Goal: Answer question/provide support: Share knowledge or assist other users

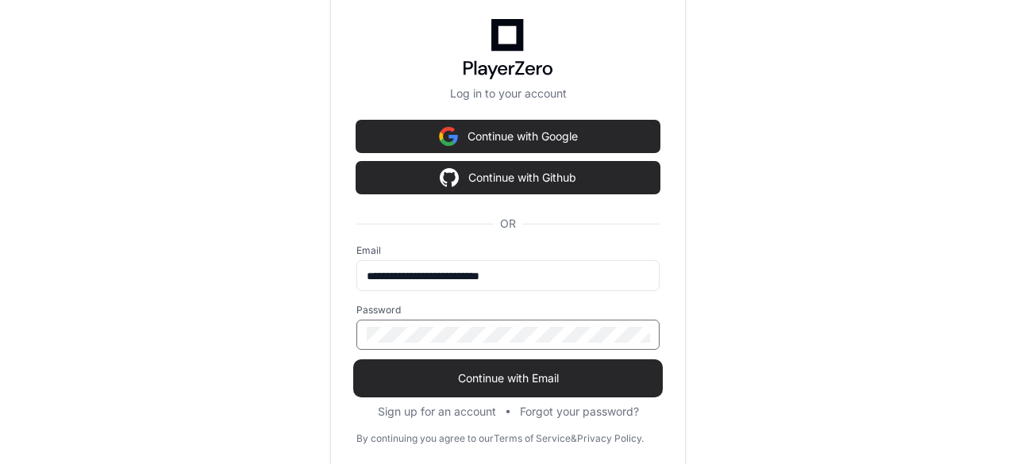
click at [488, 376] on span "Continue with Email" at bounding box center [507, 379] width 303 height 16
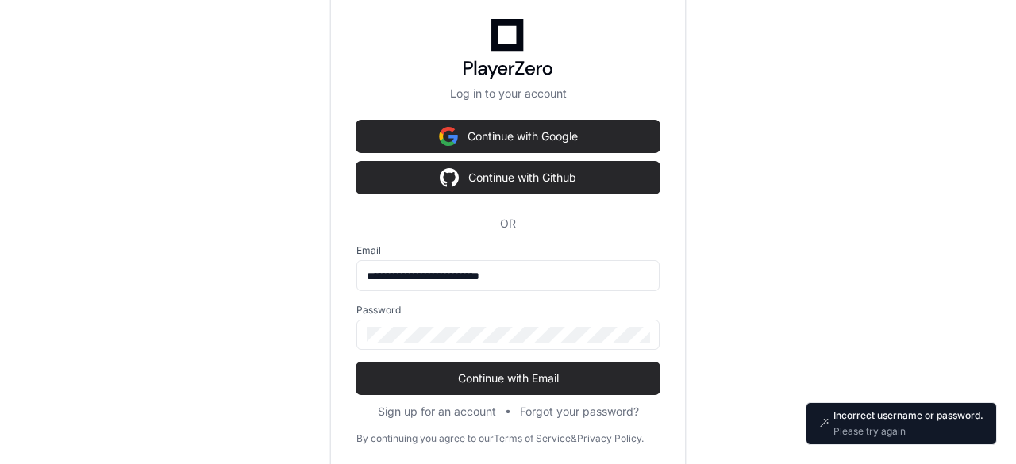
drag, startPoint x: 503, startPoint y: 342, endPoint x: 243, endPoint y: 337, distance: 260.5
click at [243, 337] on div "**********" at bounding box center [508, 232] width 1016 height 464
click at [578, 278] on input "**********" at bounding box center [508, 276] width 283 height 16
drag, startPoint x: 578, startPoint y: 278, endPoint x: 202, endPoint y: 287, distance: 376.4
click at [202, 287] on div "**********" at bounding box center [508, 232] width 1016 height 464
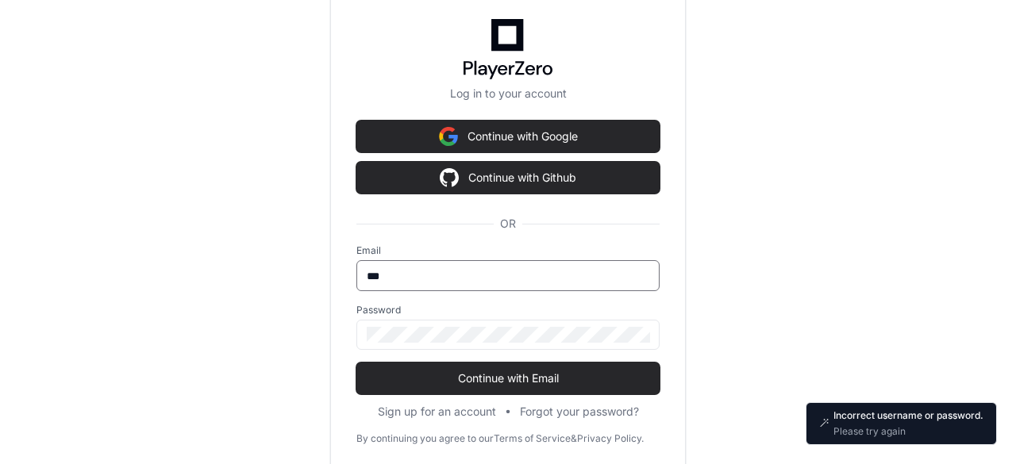
type input "**********"
click at [356, 363] on button "Continue with Email" at bounding box center [507, 379] width 303 height 32
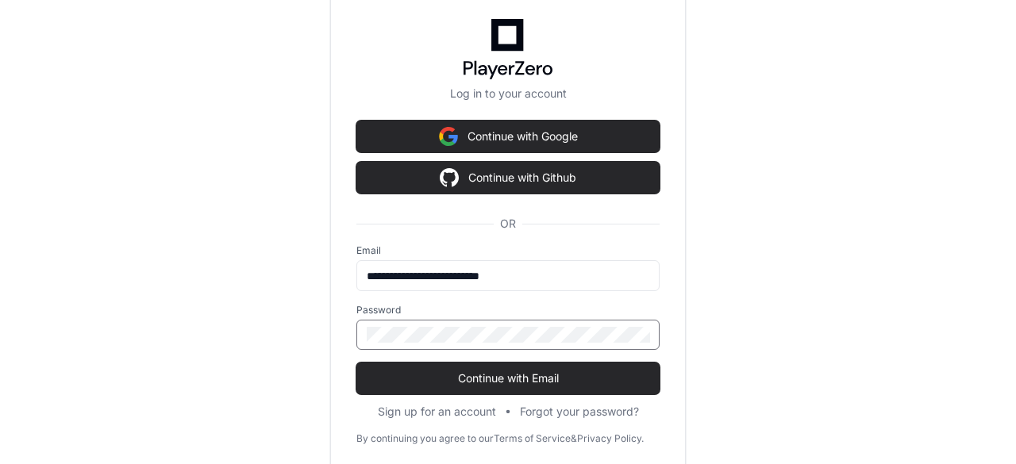
click at [356, 363] on button "Continue with Email" at bounding box center [507, 379] width 303 height 32
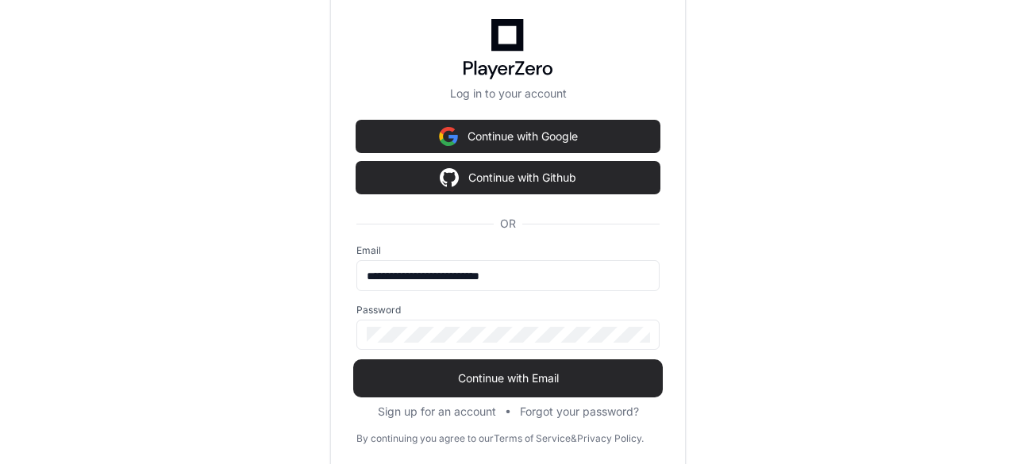
click at [477, 385] on span "Continue with Email" at bounding box center [507, 379] width 303 height 16
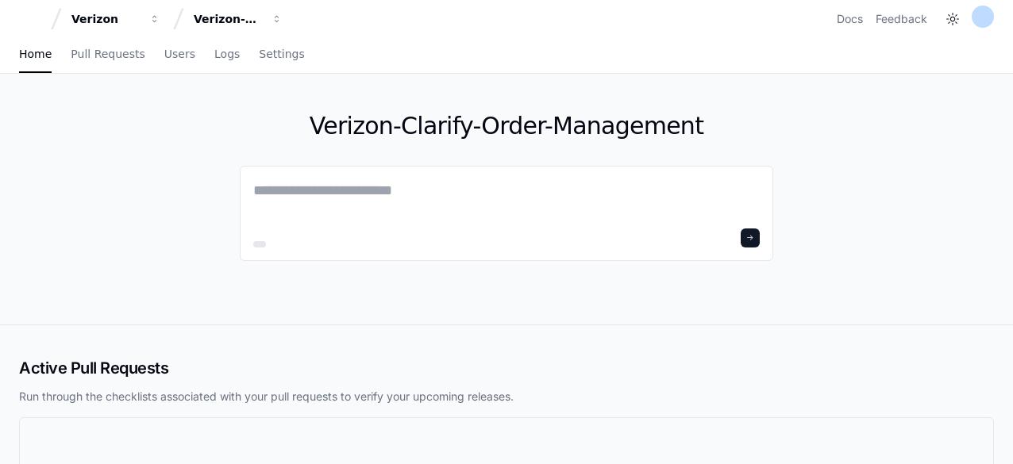
scroll to position [135, 0]
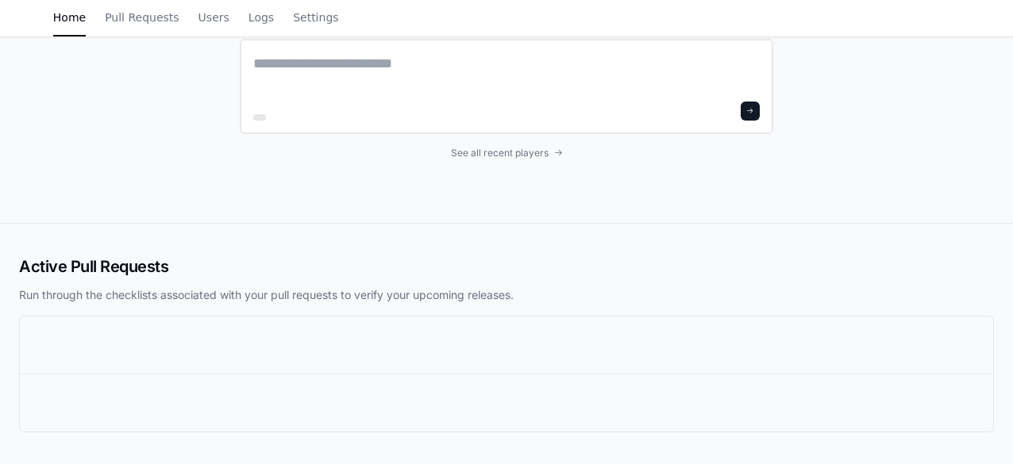
click at [421, 88] on textarea at bounding box center [506, 74] width 507 height 44
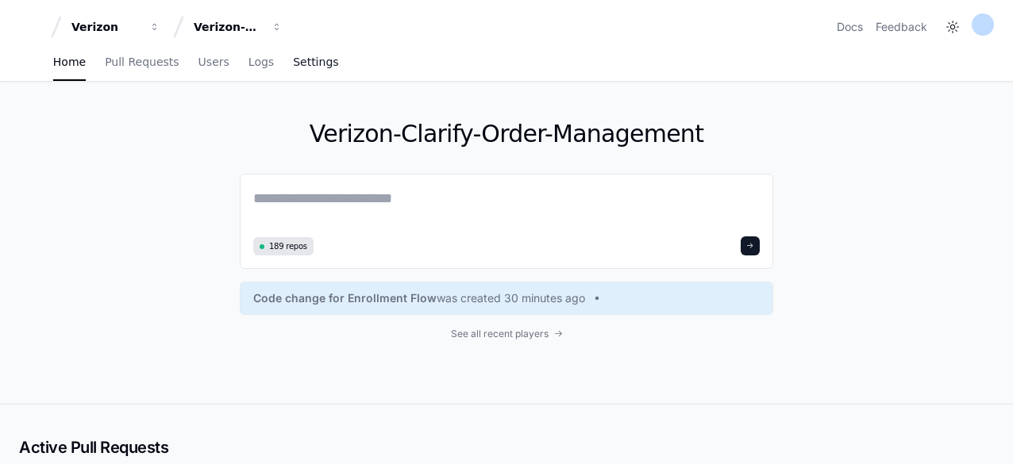
scroll to position [0, 0]
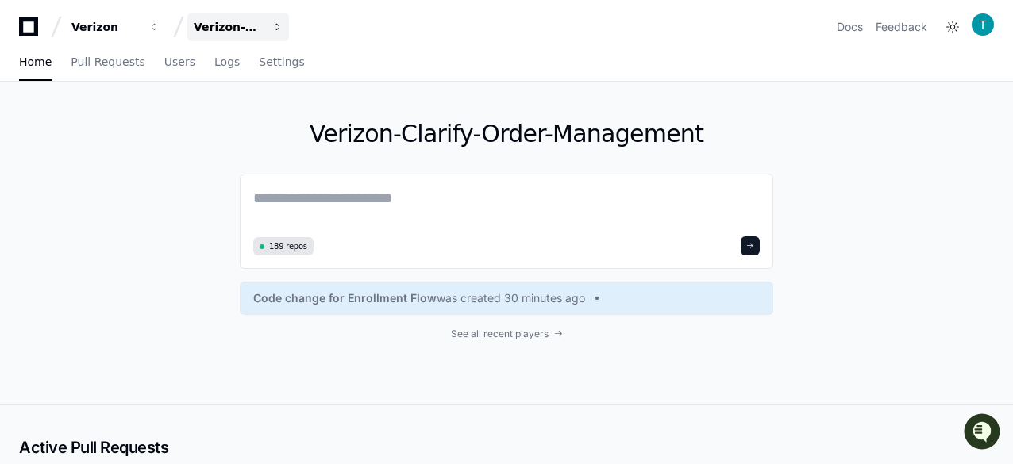
click at [140, 20] on div "Verizon-Clarify-Order-Management" at bounding box center [105, 27] width 68 height 16
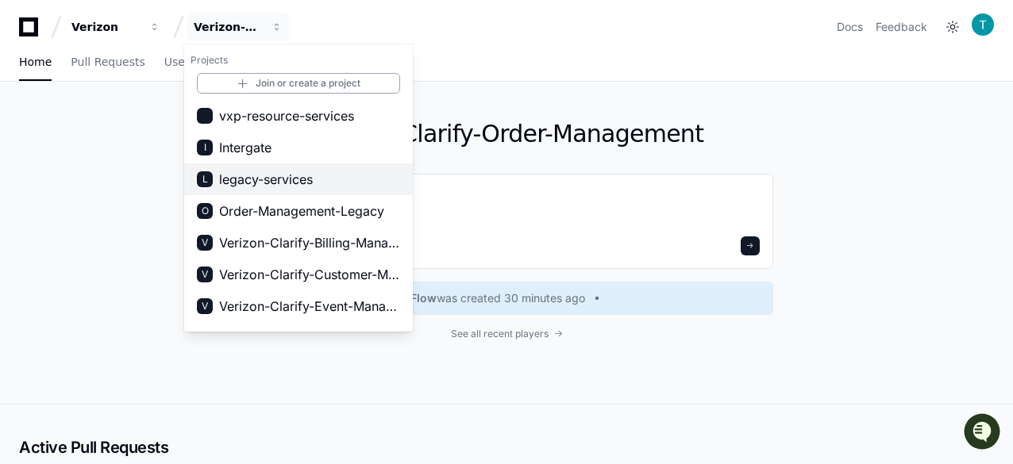
click at [260, 174] on span "legacy-services" at bounding box center [266, 179] width 94 height 19
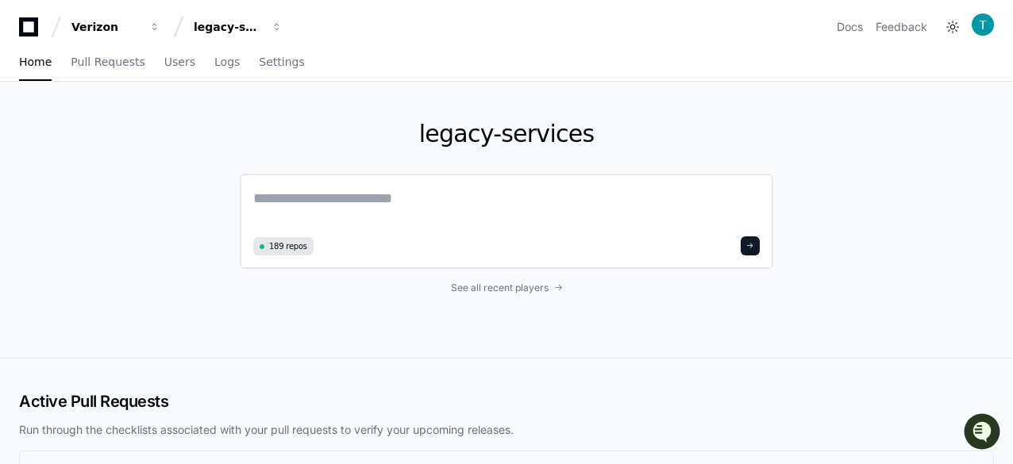
click at [399, 198] on textarea at bounding box center [506, 209] width 507 height 44
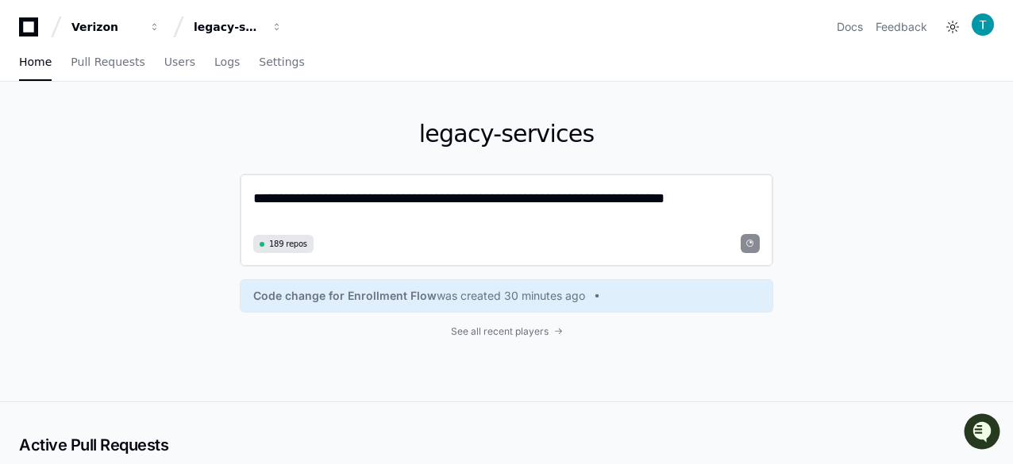
type textarea "**********"
click at [751, 244] on span at bounding box center [750, 244] width 8 height 8
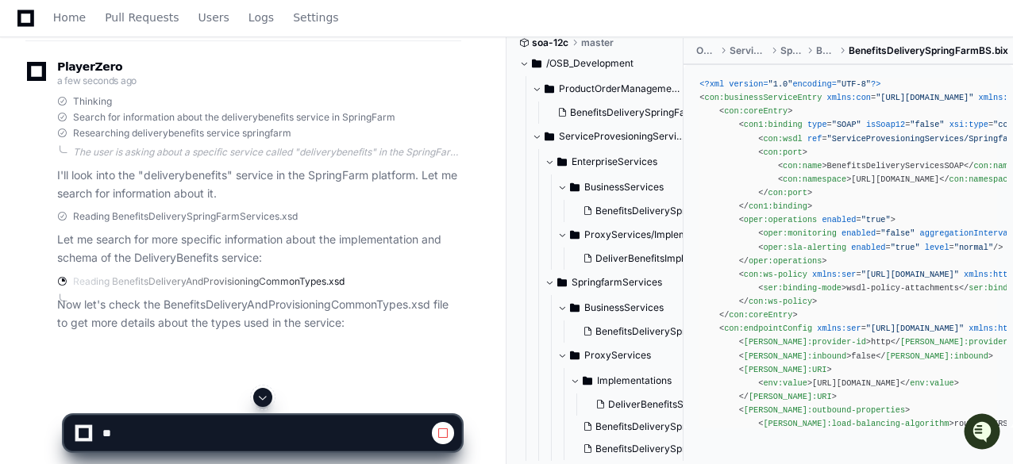
scroll to position [79, 0]
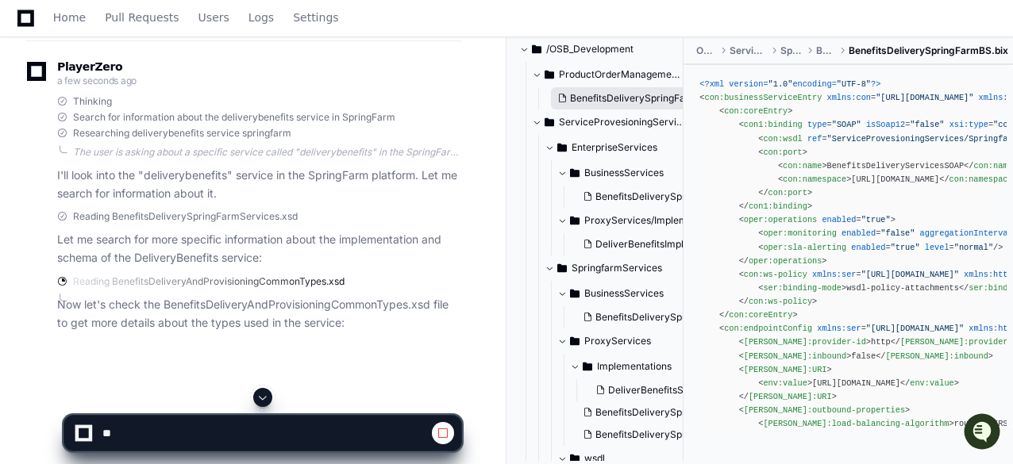
click at [632, 102] on span "BenefitsDeliverySpringFarmServicesBS.bix" at bounding box center [668, 98] width 196 height 13
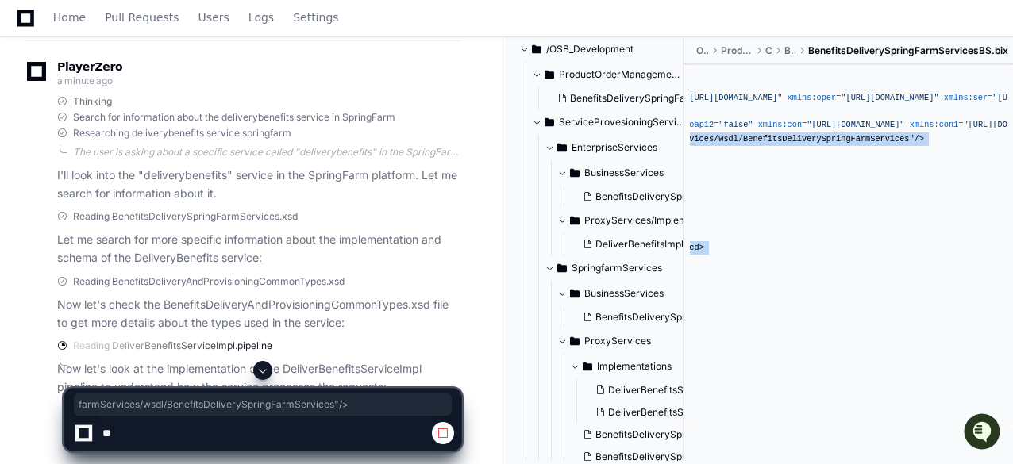
scroll to position [0, 422]
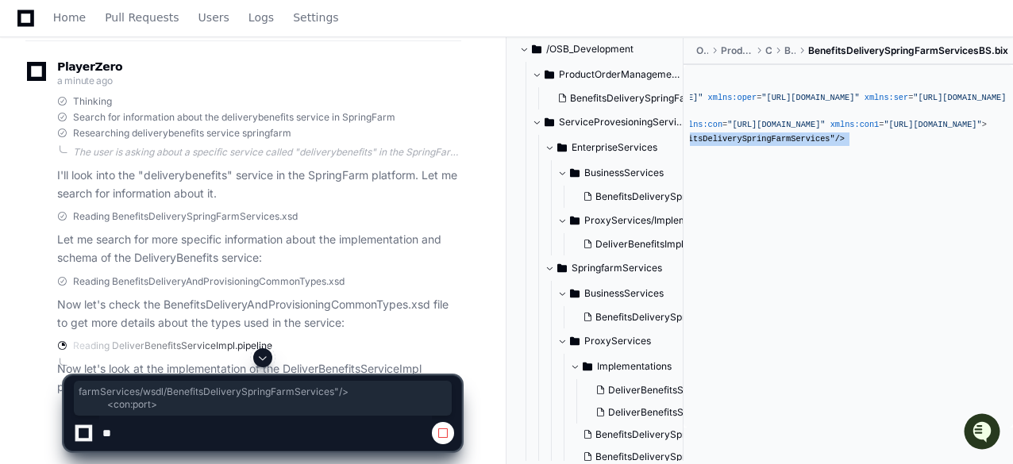
drag, startPoint x: 977, startPoint y: 141, endPoint x: 780, endPoint y: 152, distance: 196.4
click at [781, 152] on pre "<?xml version= "1.0" encoding= "UTF-8" ?> < con:businessServiceEntry xmlns:con …" at bounding box center [848, 383] width 317 height 625
click at [772, 142] on span ""ServiceProvesioningServices/SpringfarmServices/wsdl/BenefitsDeliverySpringFarm…" at bounding box center [620, 139] width 430 height 10
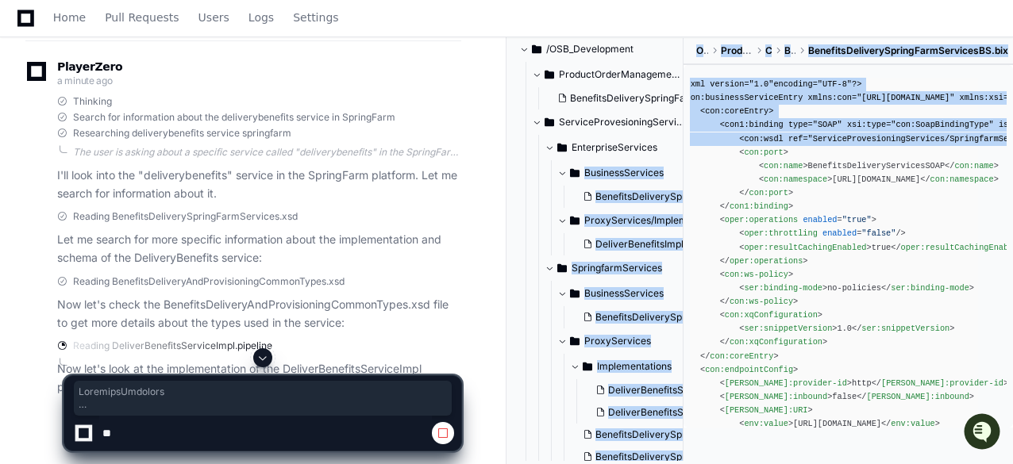
scroll to position [0, 0]
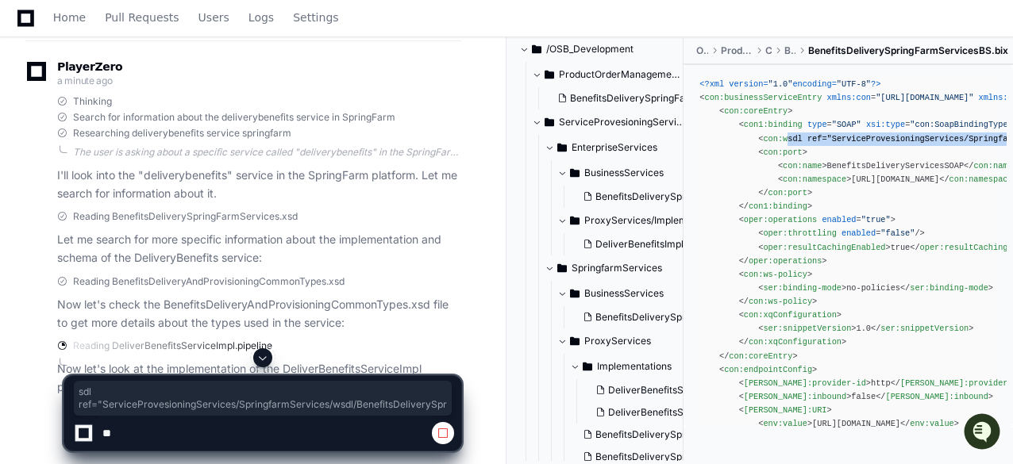
drag, startPoint x: 764, startPoint y: 141, endPoint x: 782, endPoint y: 144, distance: 18.5
click at [782, 144] on div "<?xml version= "1.0" encoding= "UTF-8" ?> < con:businessServiceEntry xmlns:con …" at bounding box center [848, 384] width 298 height 612
click at [819, 148] on div "<?xml version= "1.0" encoding= "UTF-8" ?> < con:businessServiceEntry xmlns:con …" at bounding box center [848, 384] width 298 height 612
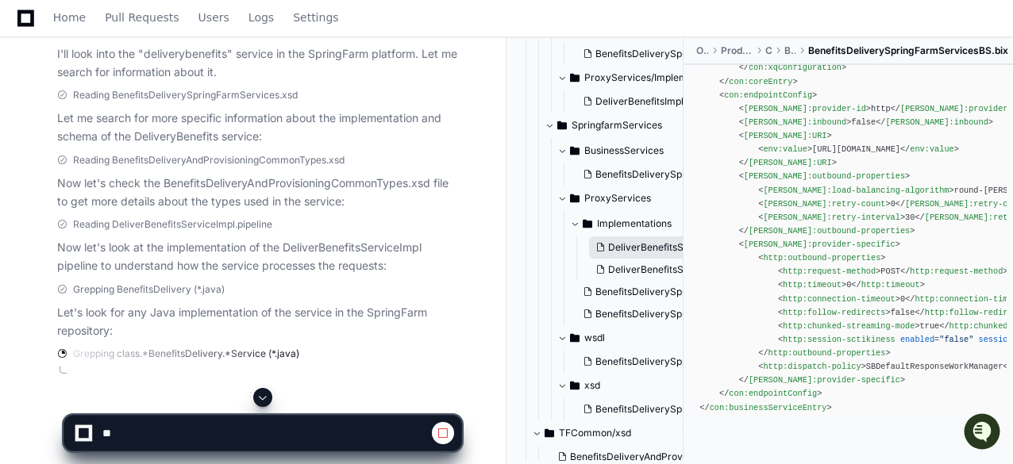
scroll to position [229, 0]
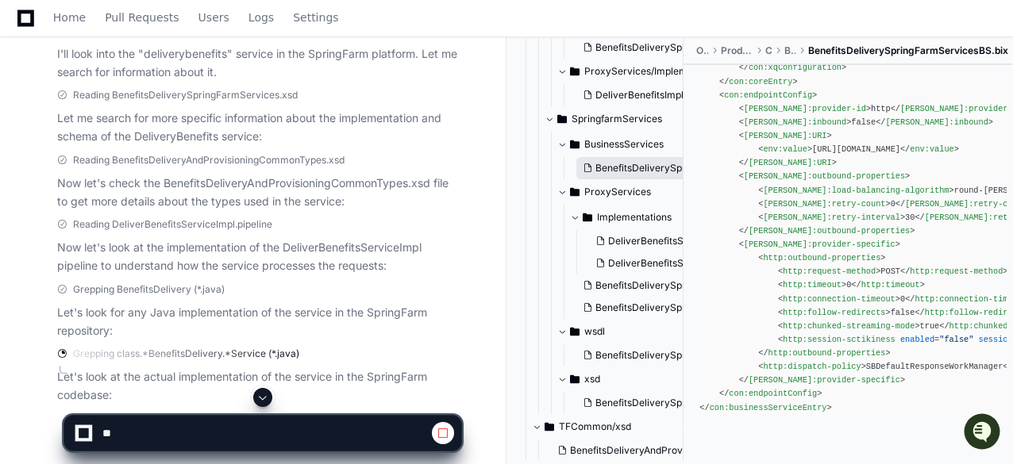
click at [625, 163] on span "BenefitsDeliverySpringFarmBS.bix" at bounding box center [673, 168] width 156 height 13
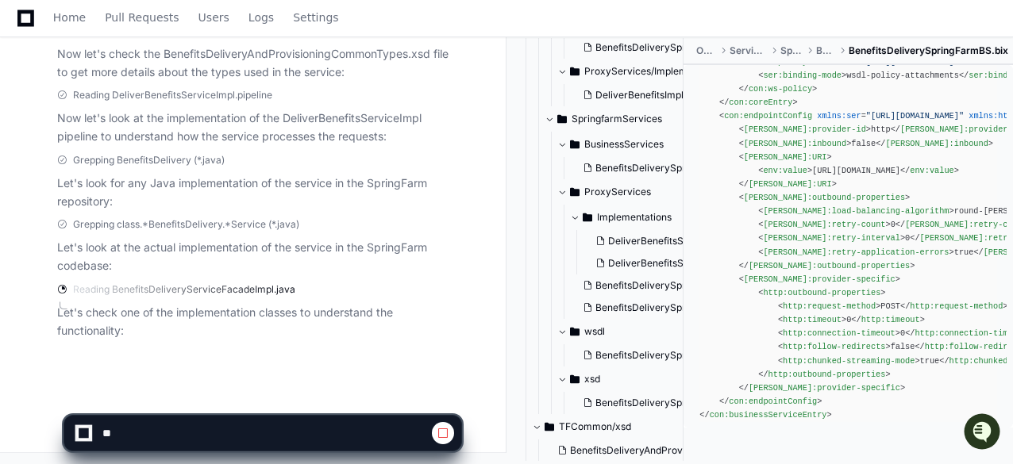
scroll to position [220, 0]
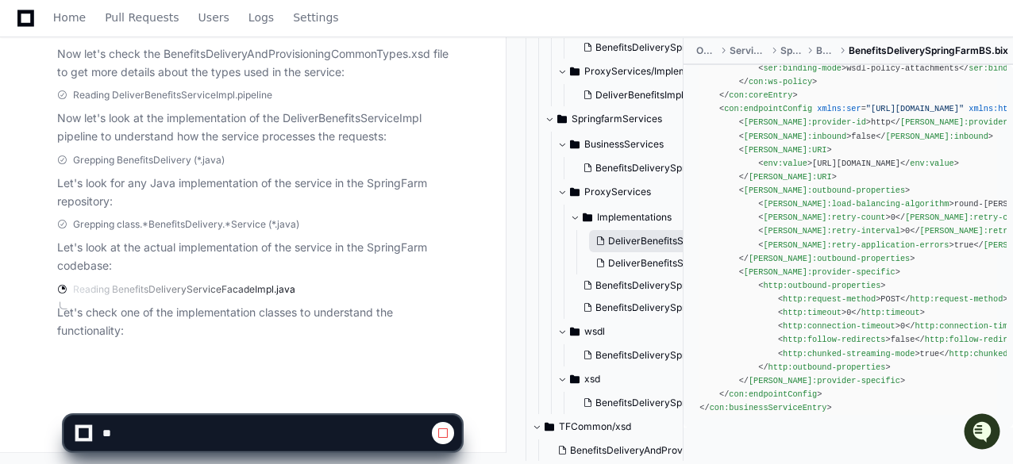
click at [627, 239] on span "DeliverBenefitsServiceImpl.pipeline" at bounding box center [688, 241] width 160 height 13
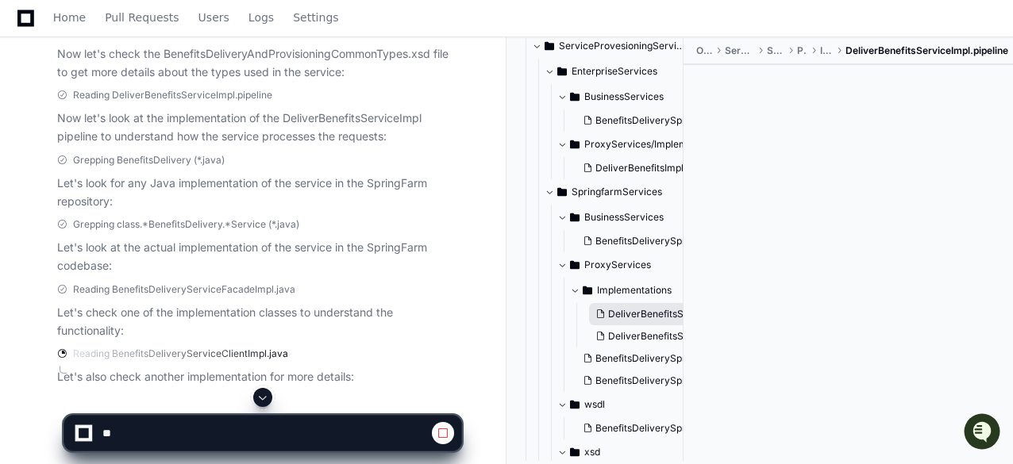
scroll to position [351, 0]
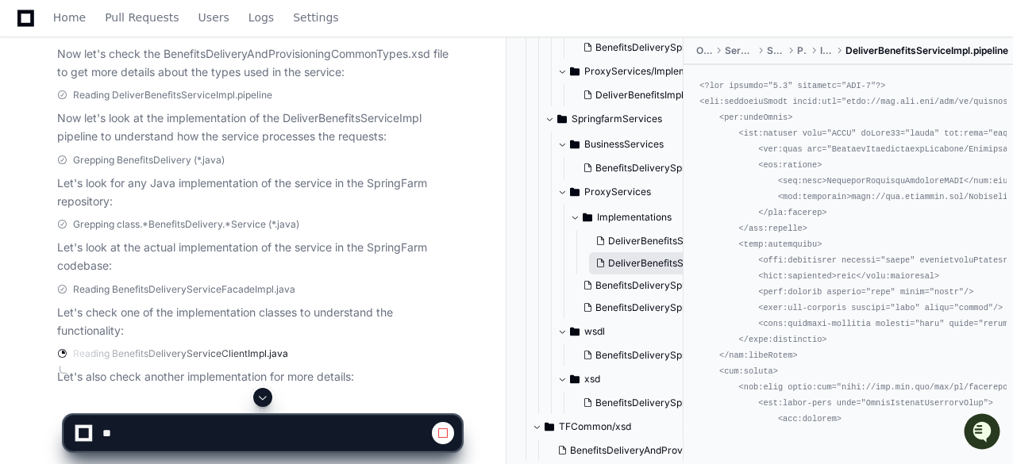
click at [635, 256] on button "DeliverBenefitsServiceImpl.proxy" at bounding box center [657, 263] width 137 height 22
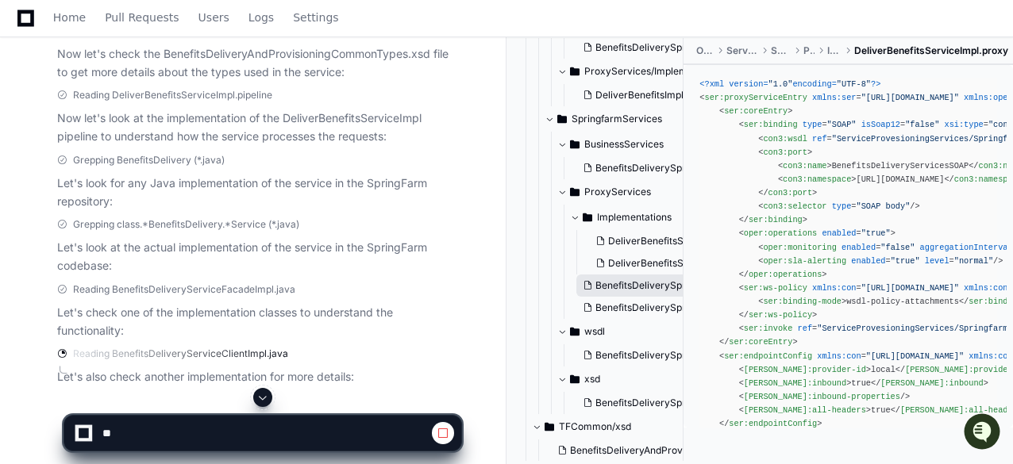
click at [642, 293] on button "BenefitsDeliverySpringFarmServices.pipeline" at bounding box center [644, 286] width 137 height 22
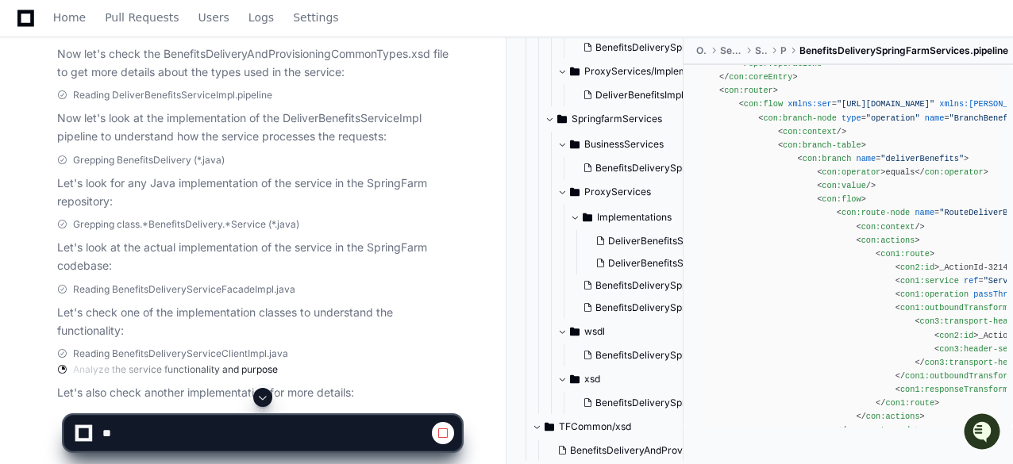
scroll to position [397, 0]
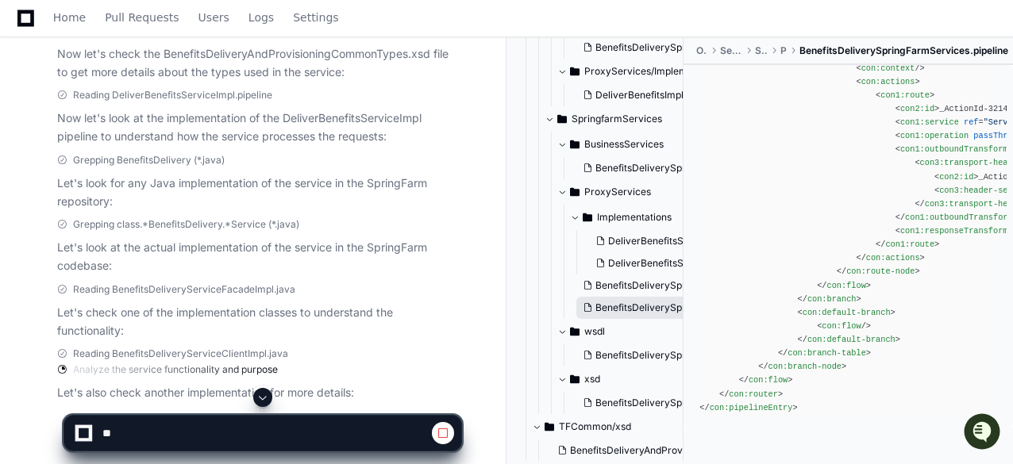
click at [629, 305] on span "BenefitsDeliverySpringFarmServices.proxy" at bounding box center [693, 308] width 196 height 13
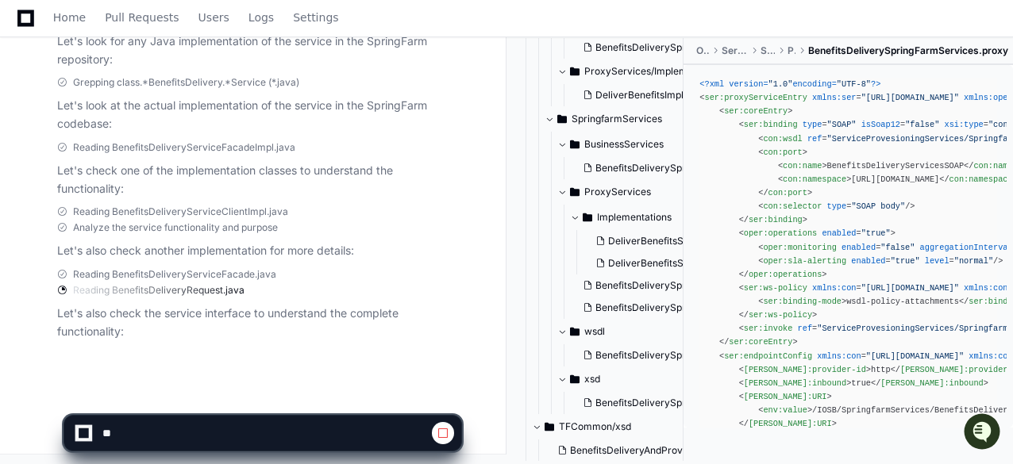
scroll to position [632, 0]
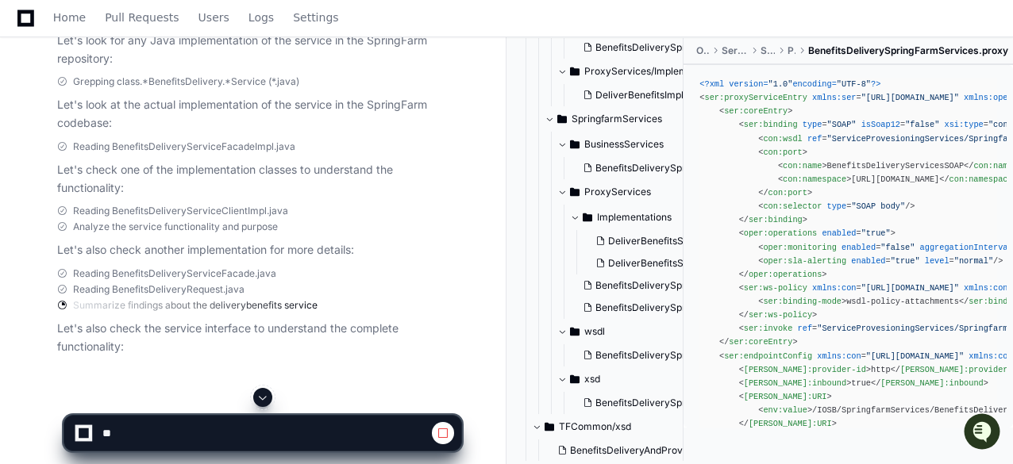
drag, startPoint x: 880, startPoint y: 410, endPoint x: 979, endPoint y: 409, distance: 98.5
click at [979, 409] on div at bounding box center [506, 426] width 1013 height 76
click at [907, 410] on div at bounding box center [506, 426] width 1013 height 76
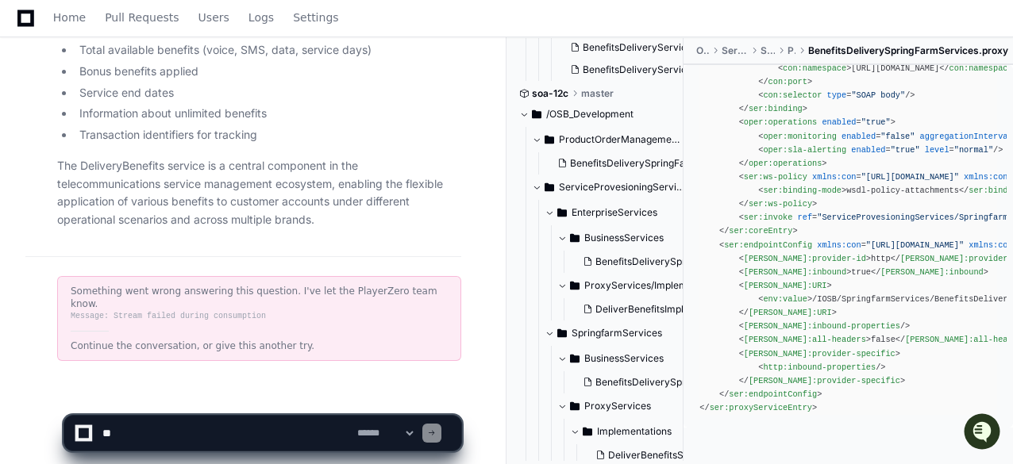
scroll to position [208, 0]
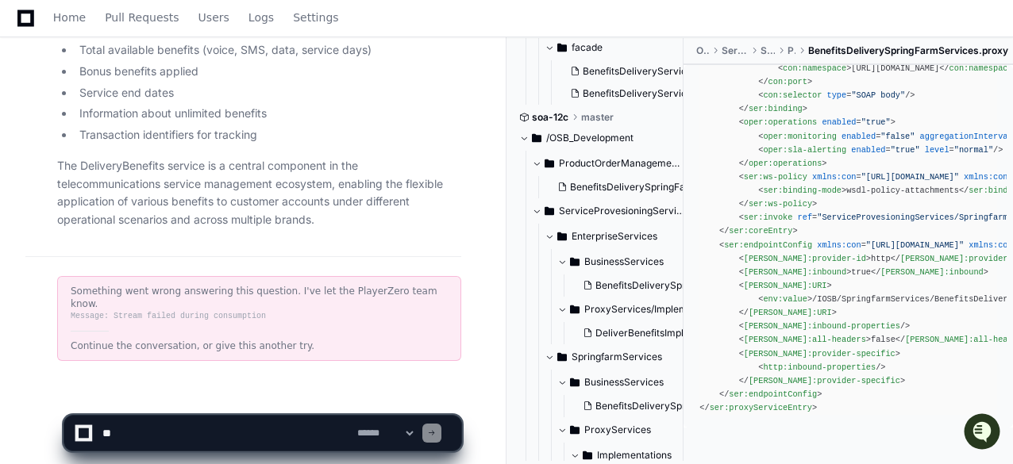
click at [534, 209] on span at bounding box center [537, 211] width 10 height 10
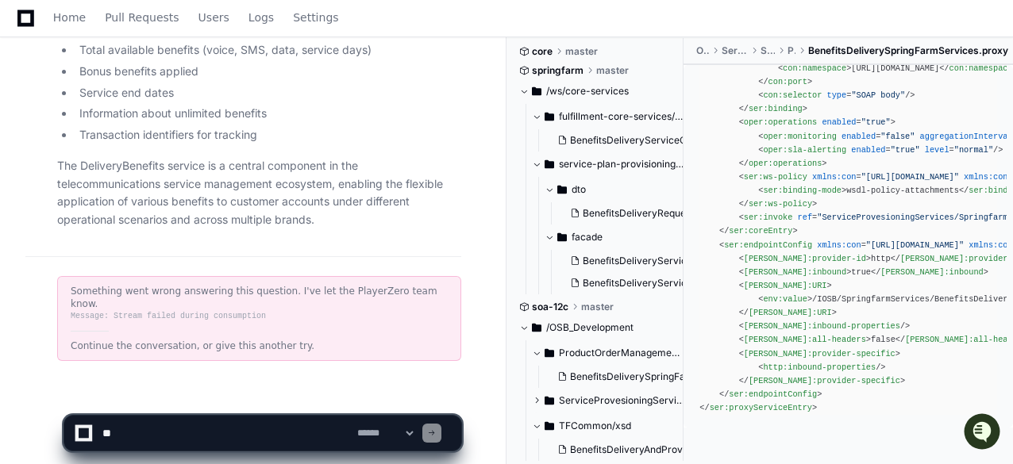
scroll to position [17, 0]
click at [540, 424] on div at bounding box center [629, 426] width 244 height 76
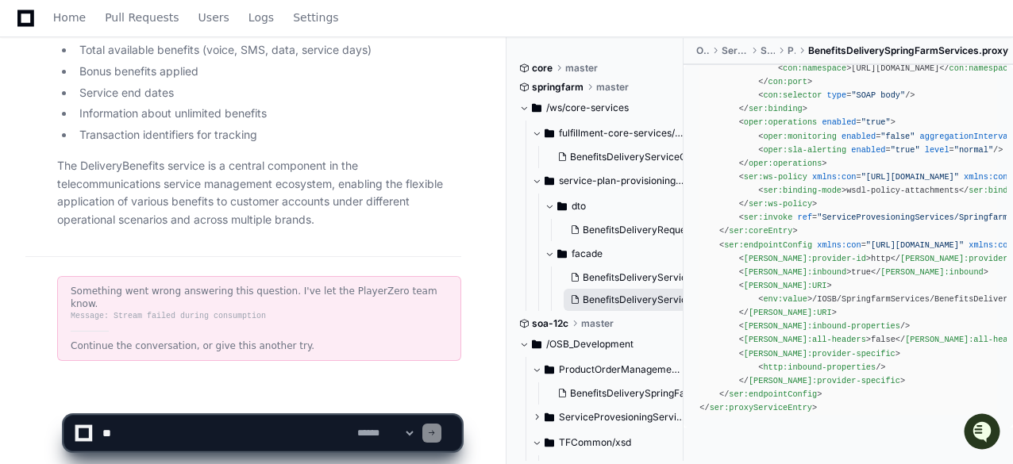
scroll to position [0, 0]
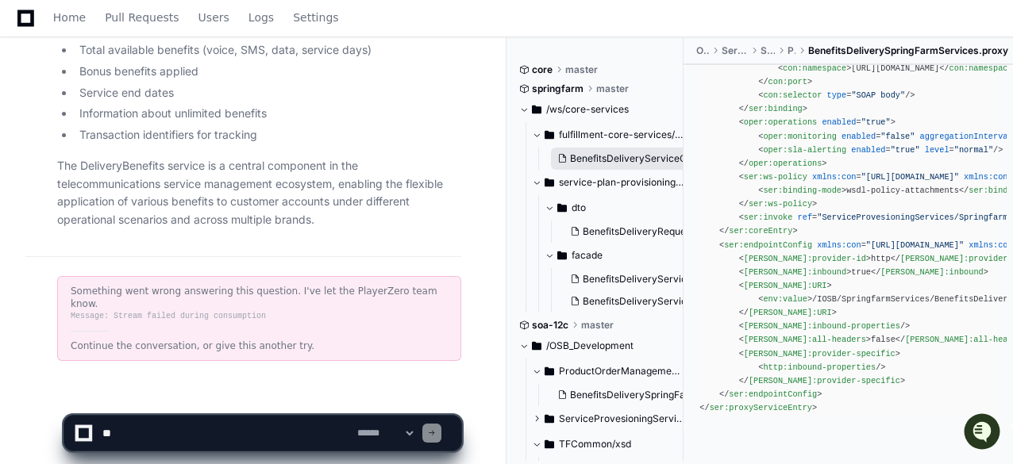
click at [601, 152] on span "BenefitsDeliveryServiceClientImpl.java" at bounding box center [658, 158] width 176 height 13
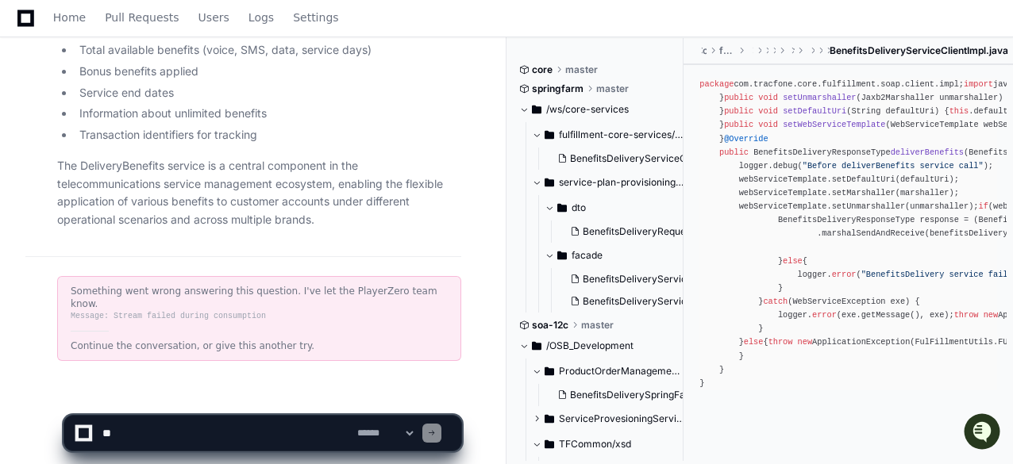
scroll to position [683, 0]
click at [618, 279] on span "BenefitsDeliveryServiceFacade.java" at bounding box center [665, 279] width 164 height 13
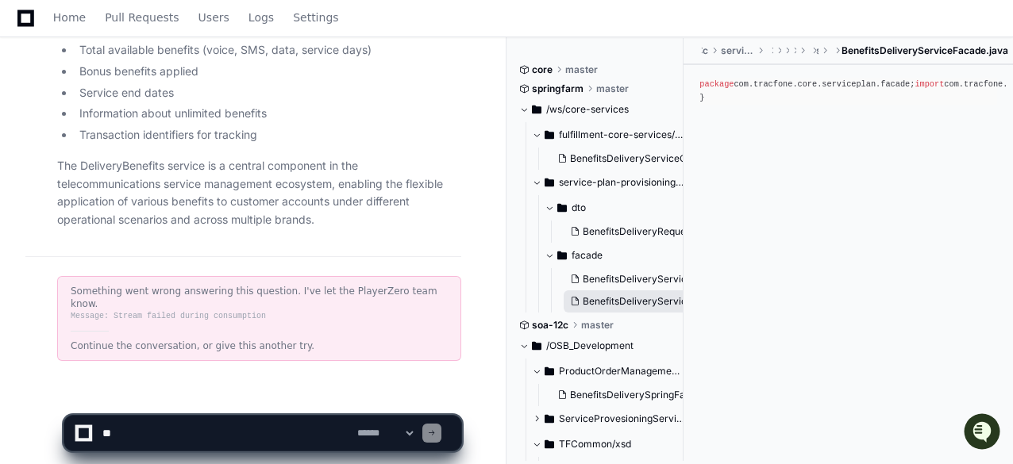
click at [632, 301] on span "BenefitsDeliveryServiceFacadeImpl.java" at bounding box center [674, 301] width 183 height 13
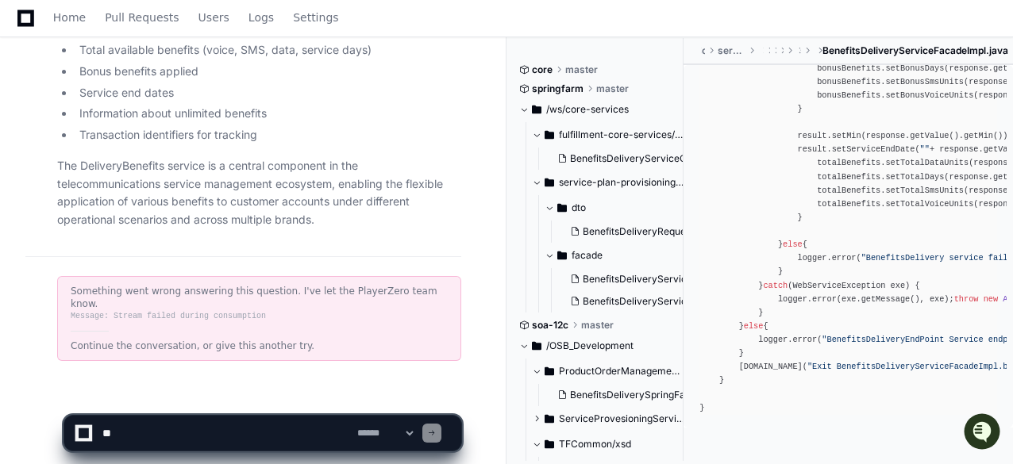
scroll to position [1667, 0]
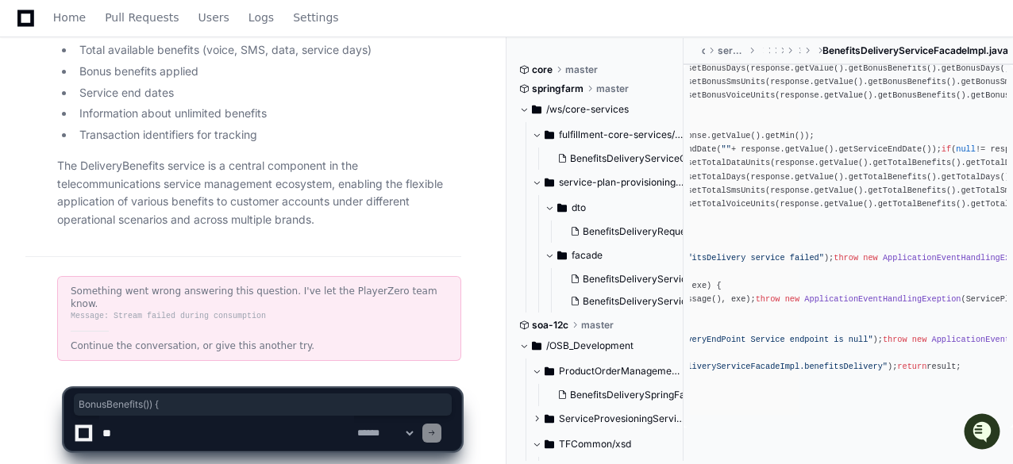
drag, startPoint x: 949, startPoint y: 264, endPoint x: 1015, endPoint y: 268, distance: 66.8
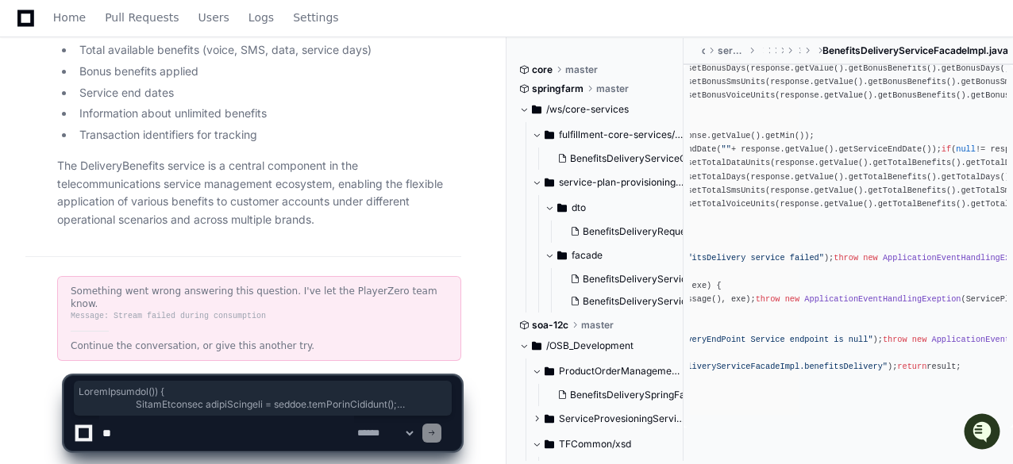
scroll to position [0, 218]
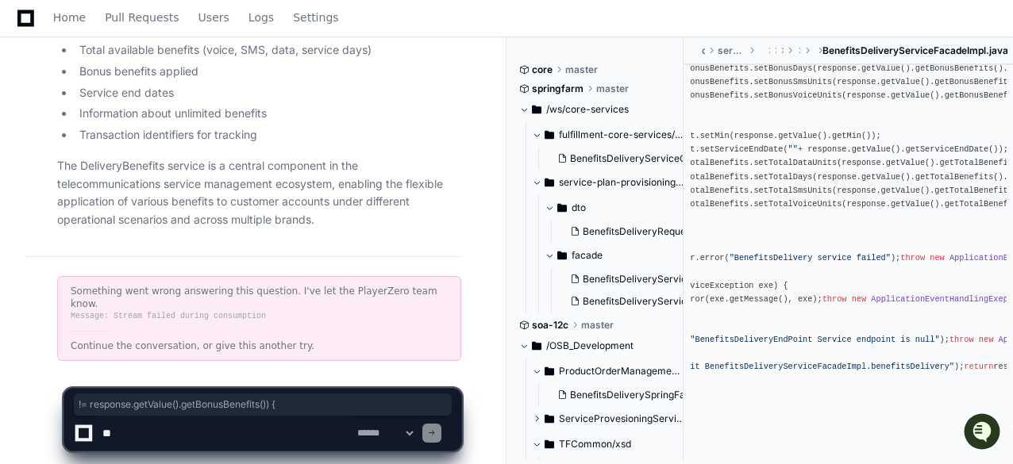
drag, startPoint x: 784, startPoint y: 266, endPoint x: 695, endPoint y: 272, distance: 89.9
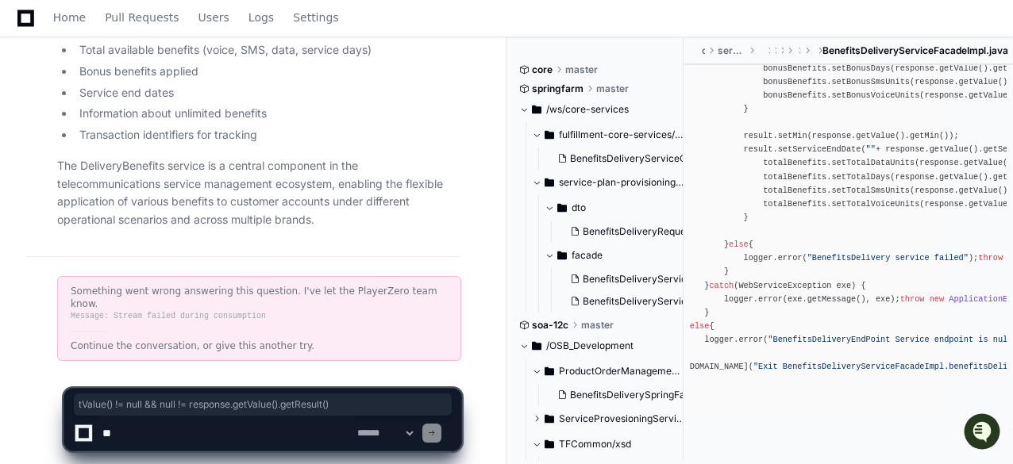
scroll to position [0, 0]
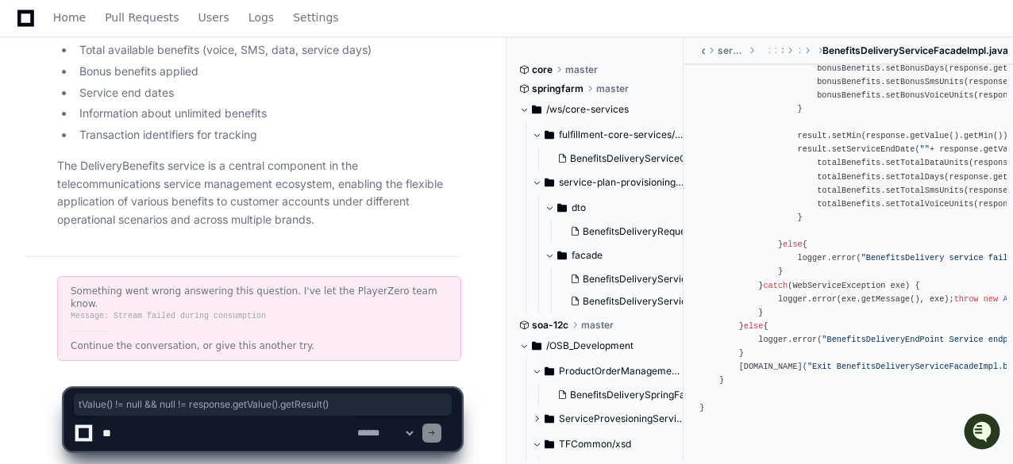
drag, startPoint x: 816, startPoint y: 202, endPoint x: 772, endPoint y: 200, distance: 44.5
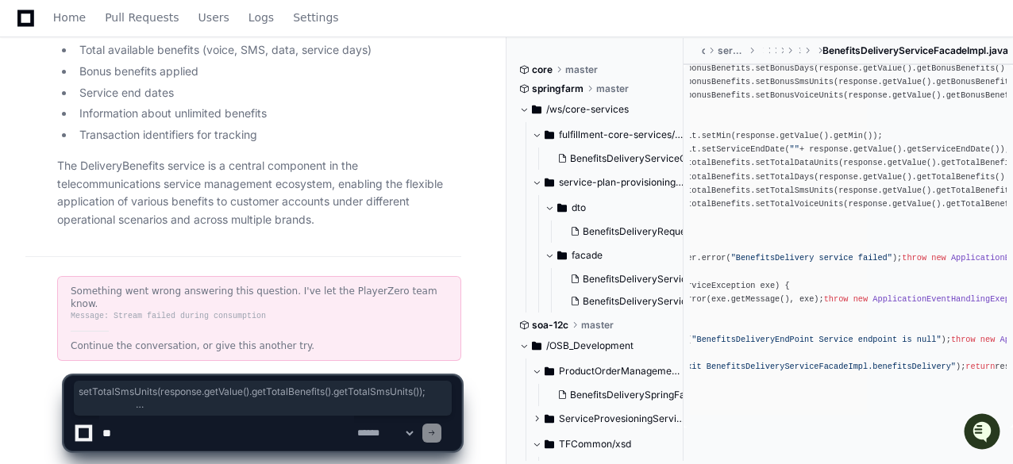
drag, startPoint x: 873, startPoint y: 235, endPoint x: 1015, endPoint y: 237, distance: 142.1
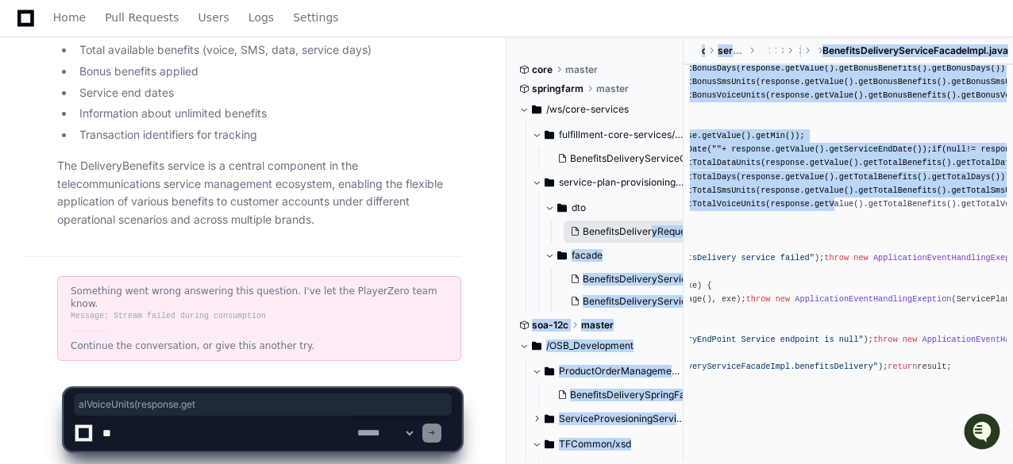
scroll to position [0, 0]
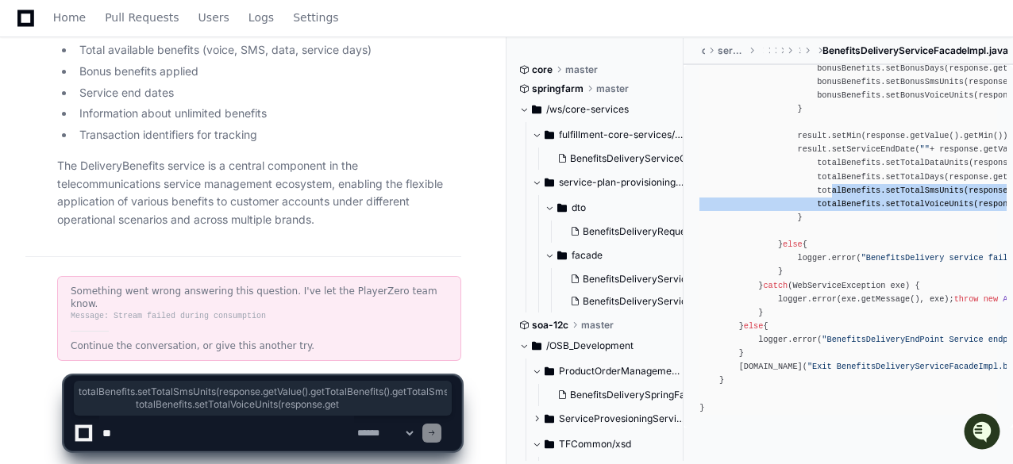
drag, startPoint x: 804, startPoint y: 240, endPoint x: 817, endPoint y: 236, distance: 13.3
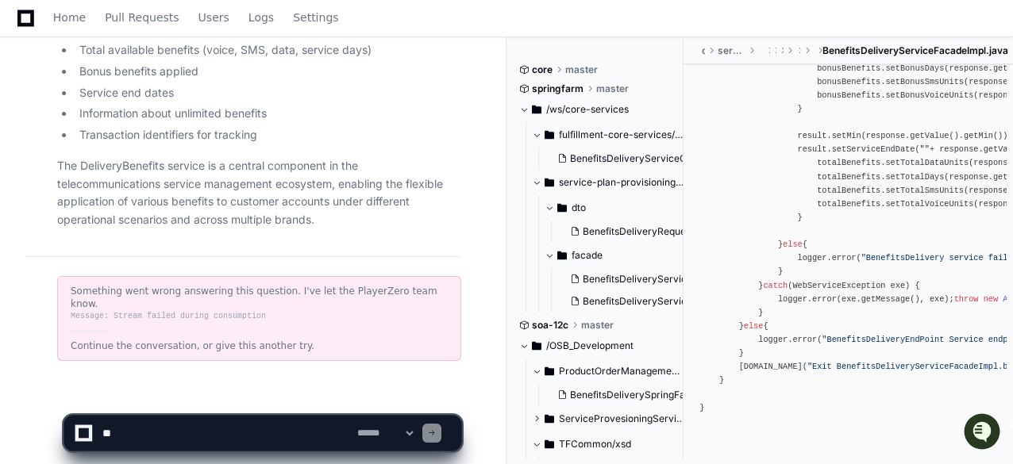
scroll to position [1936, 0]
click at [618, 160] on span "BenefitsDeliveryServiceClientImpl.java" at bounding box center [658, 158] width 176 height 13
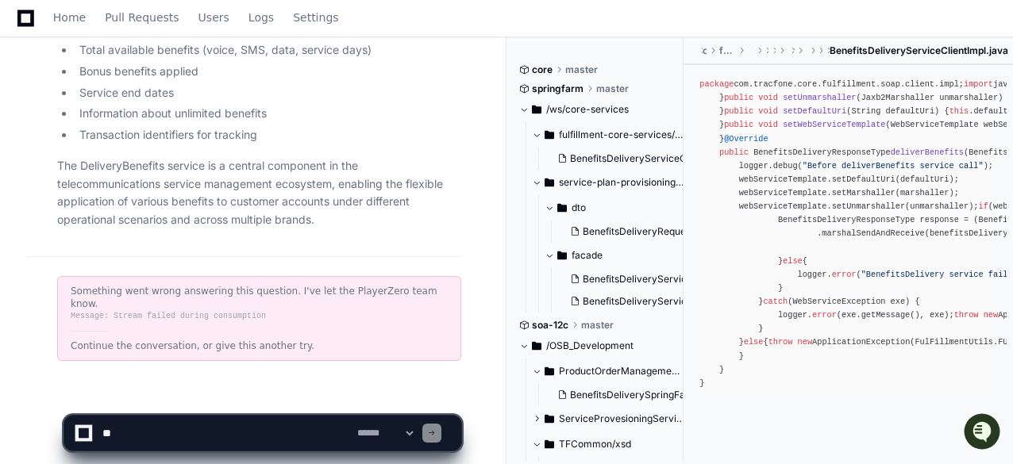
scroll to position [159, 0]
click at [164, 434] on textarea at bounding box center [226, 433] width 255 height 35
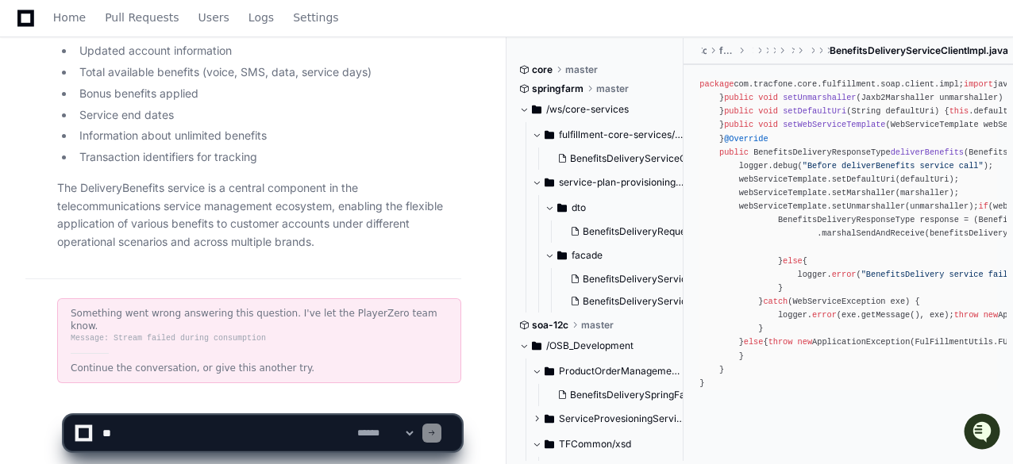
scroll to position [2679, 0]
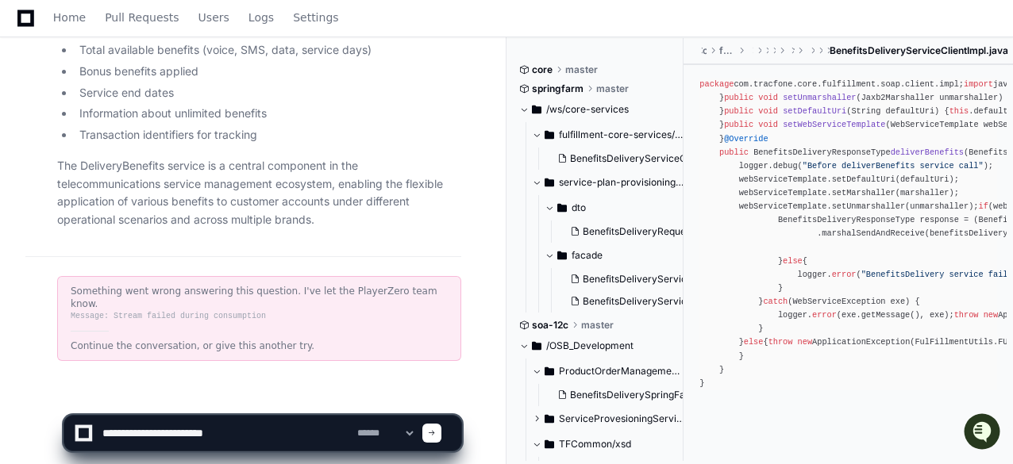
type textarea "**********"
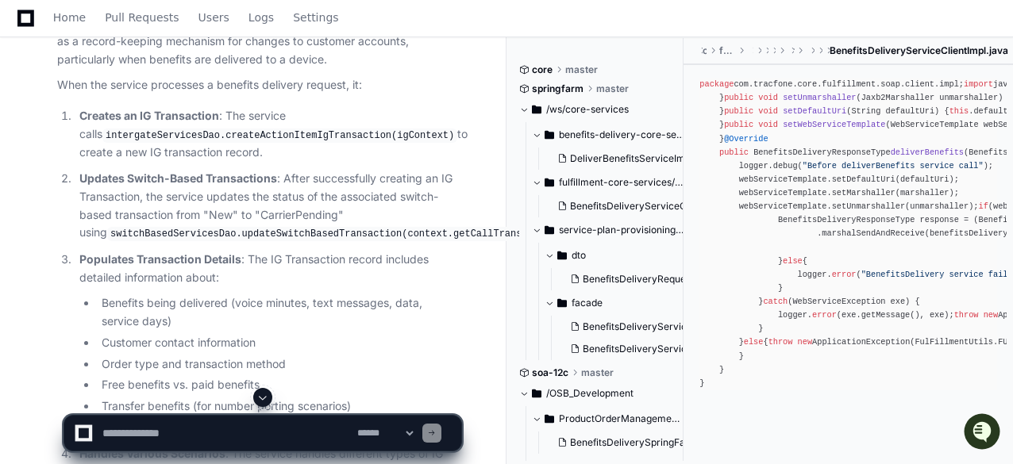
scroll to position [3519, 0]
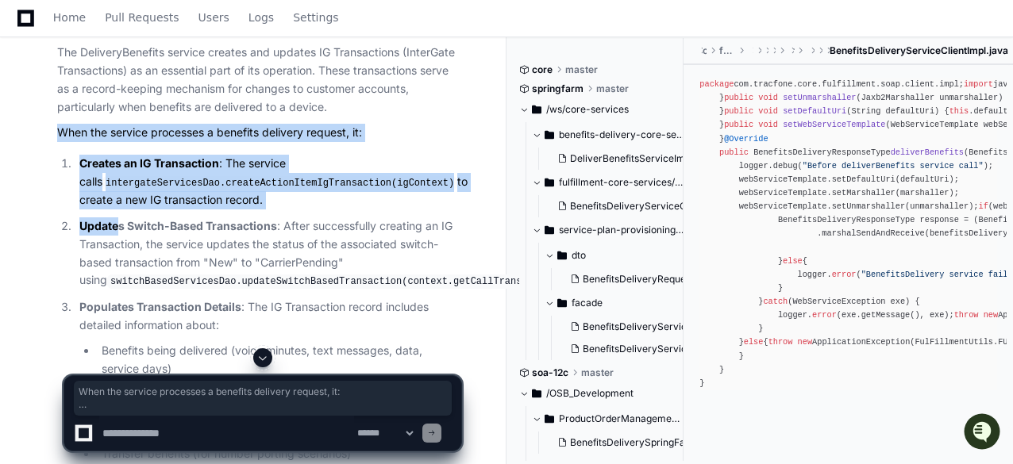
drag, startPoint x: 71, startPoint y: 149, endPoint x: 121, endPoint y: 230, distance: 94.8
click at [121, 230] on div "Updating progress Based on my analysis of the code, yes, the DeliveryBenefits S…" at bounding box center [243, 357] width 436 height 861
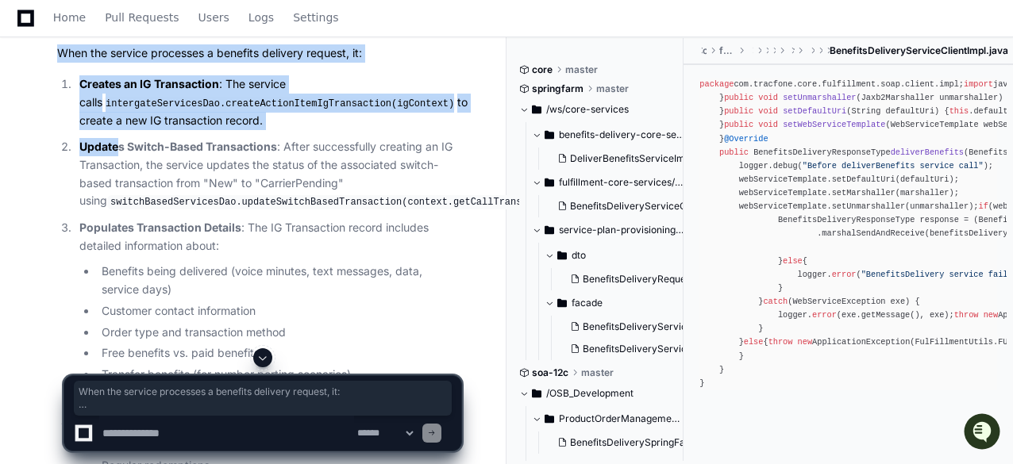
click at [245, 115] on p "Creates an IG Transaction : The service calls intergateServicesDao.createAction…" at bounding box center [270, 102] width 382 height 55
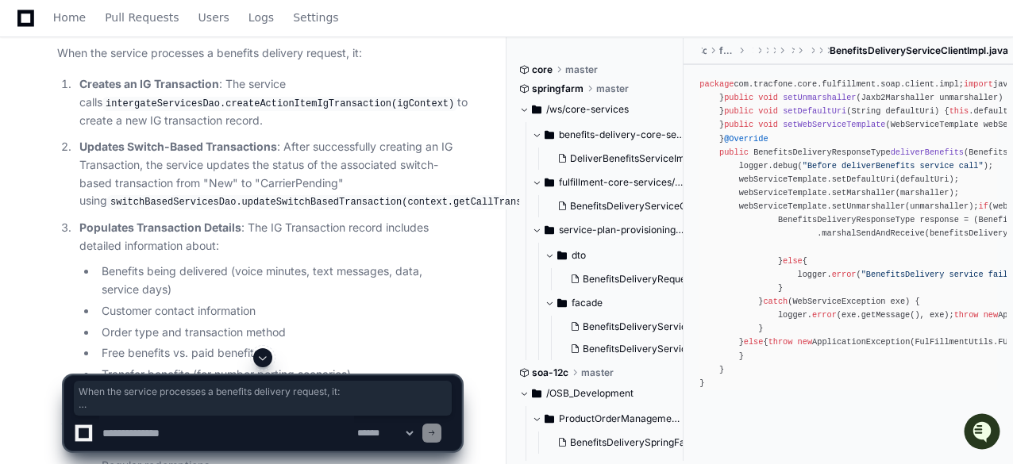
click at [268, 129] on ol "Creates an IG Transaction : The service calls intergateServicesDao.createAction…" at bounding box center [259, 317] width 404 height 485
drag, startPoint x: 240, startPoint y: 118, endPoint x: 84, endPoint y: 80, distance: 160.2
click at [86, 80] on p "Creates an IG Transaction : The service calls intergateServicesDao.createAction…" at bounding box center [270, 102] width 382 height 55
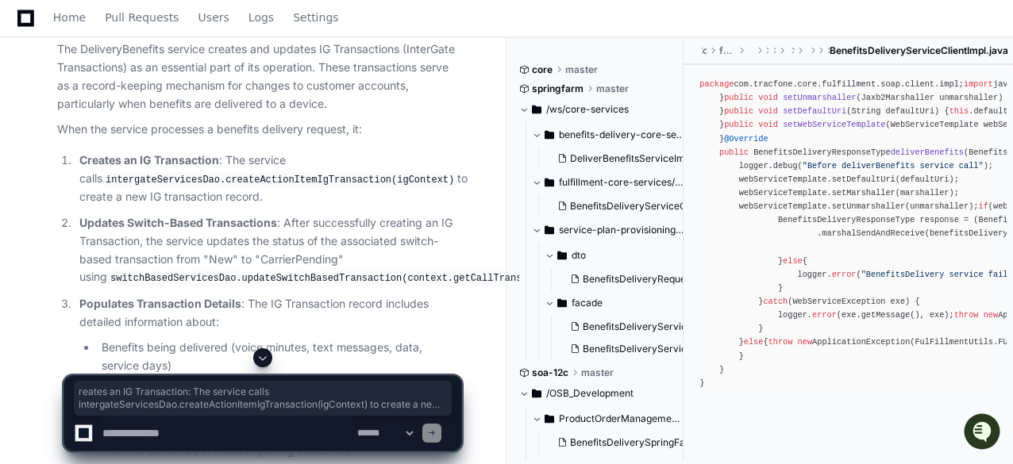
scroll to position [3519, 0]
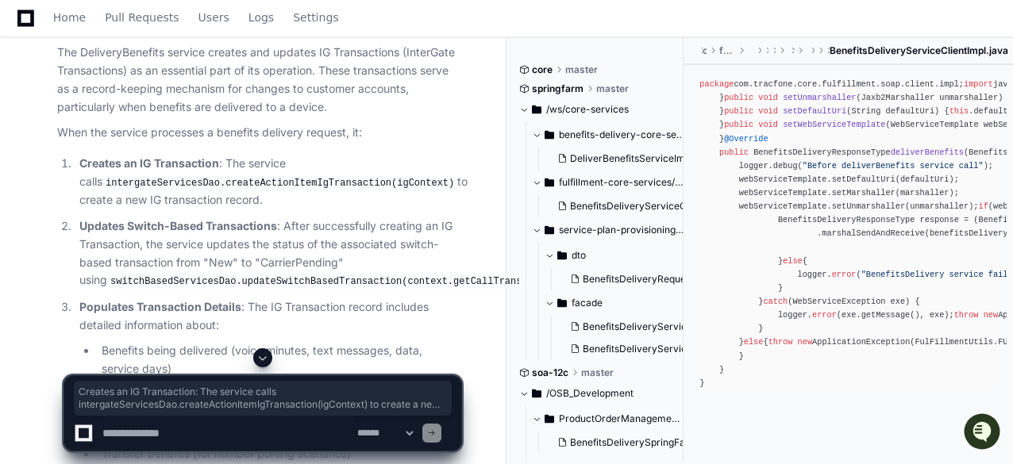
drag, startPoint x: 78, startPoint y: 161, endPoint x: 241, endPoint y: 204, distance: 168.3
click at [241, 204] on li "Creates an IG Transaction : The service calls intergateServicesDao.createAction…" at bounding box center [268, 182] width 387 height 55
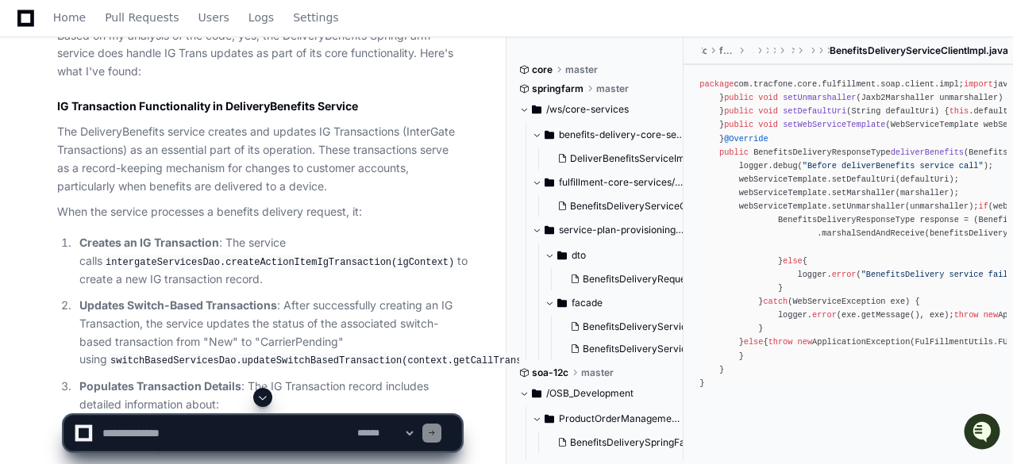
click at [367, 218] on p "When the service processes a benefits delivery request, it:" at bounding box center [259, 212] width 404 height 18
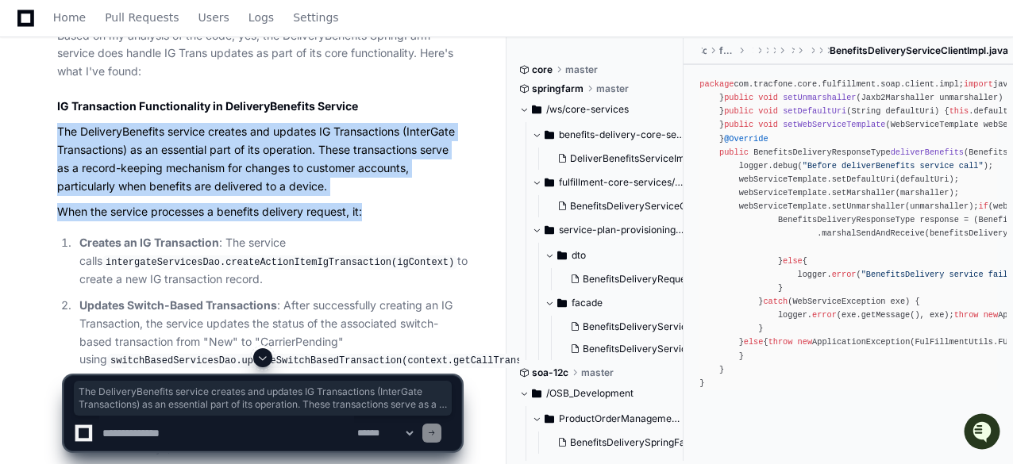
drag, startPoint x: 381, startPoint y: 208, endPoint x: 27, endPoint y: 126, distance: 363.4
click at [27, 126] on div "Updating progress Based on my analysis of the code, yes, the DeliveryBenefits S…" at bounding box center [243, 436] width 436 height 861
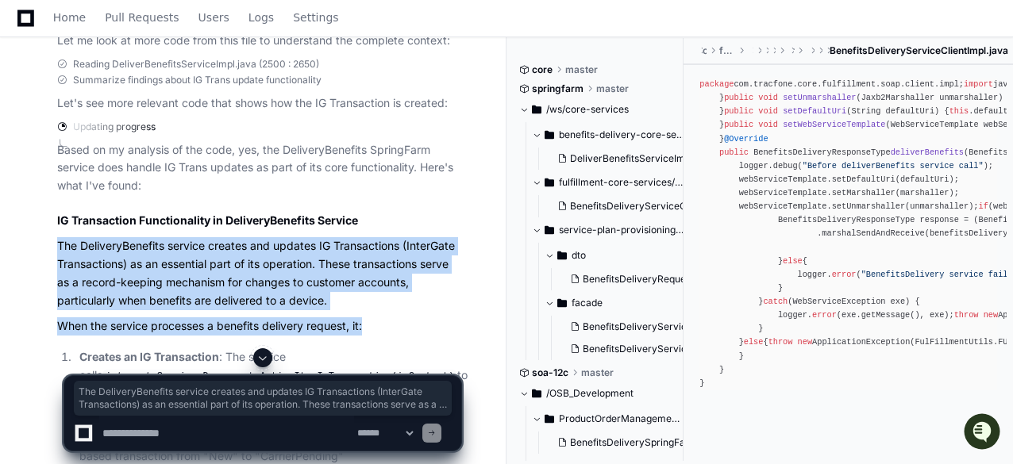
scroll to position [3281, 0]
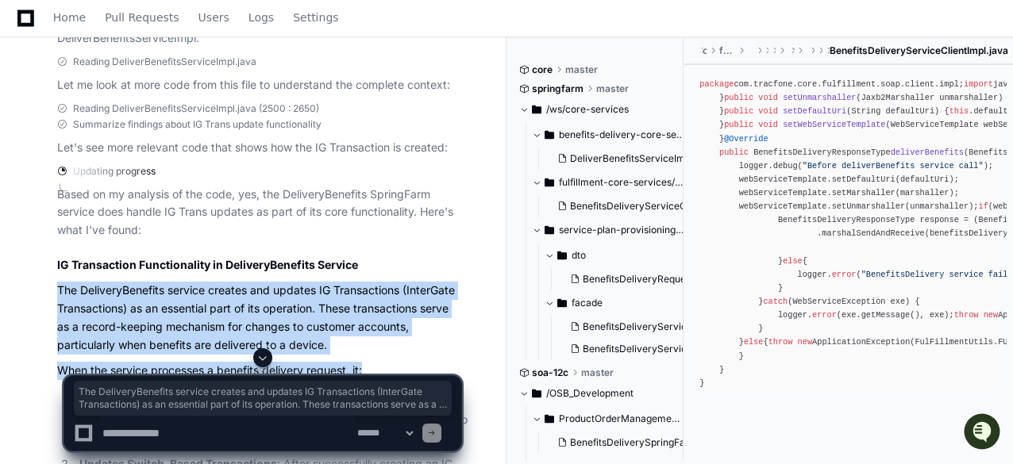
click at [121, 314] on p "The DeliveryBenefits service creates and updates IG Transactions (InterGate Tra…" at bounding box center [259, 318] width 404 height 72
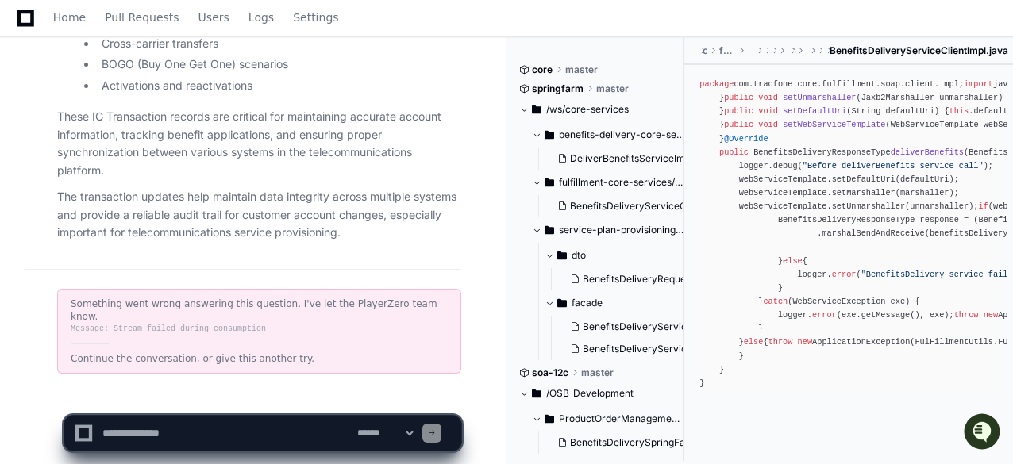
scroll to position [4075, 0]
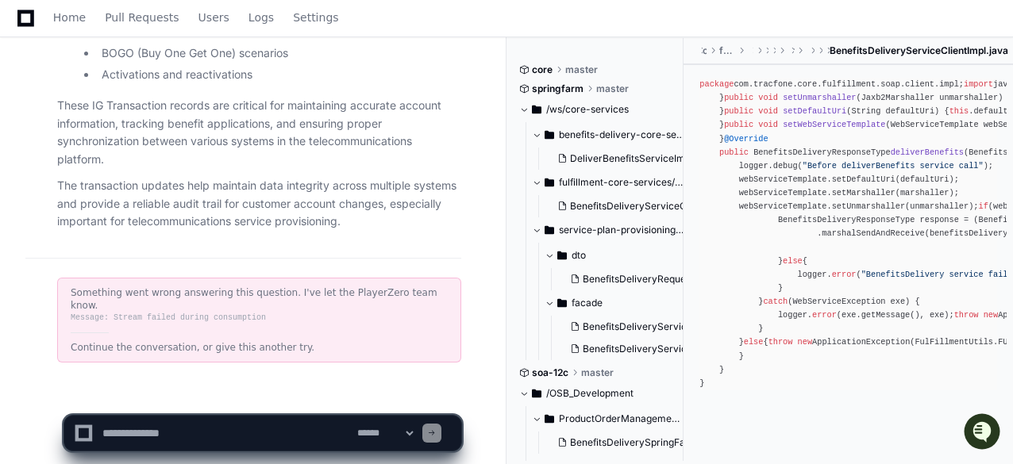
click at [131, 438] on textarea at bounding box center [226, 433] width 255 height 35
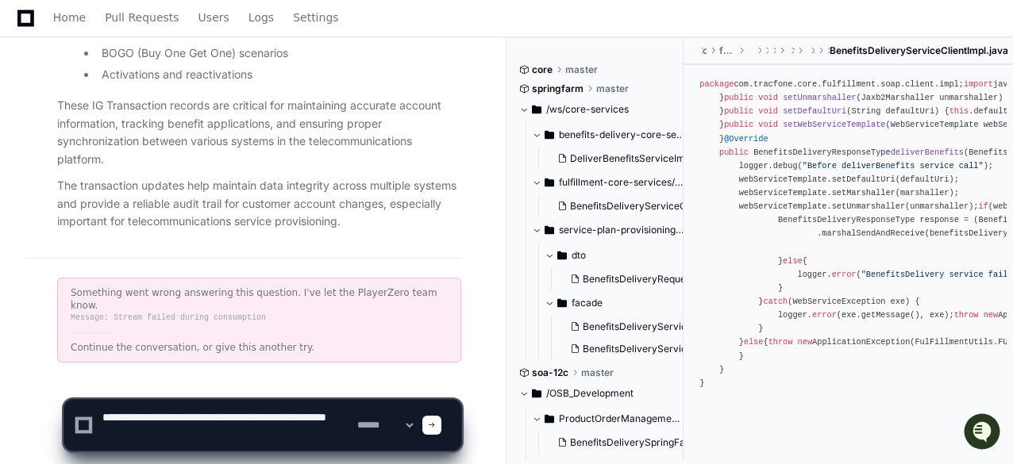
type textarea "**********"
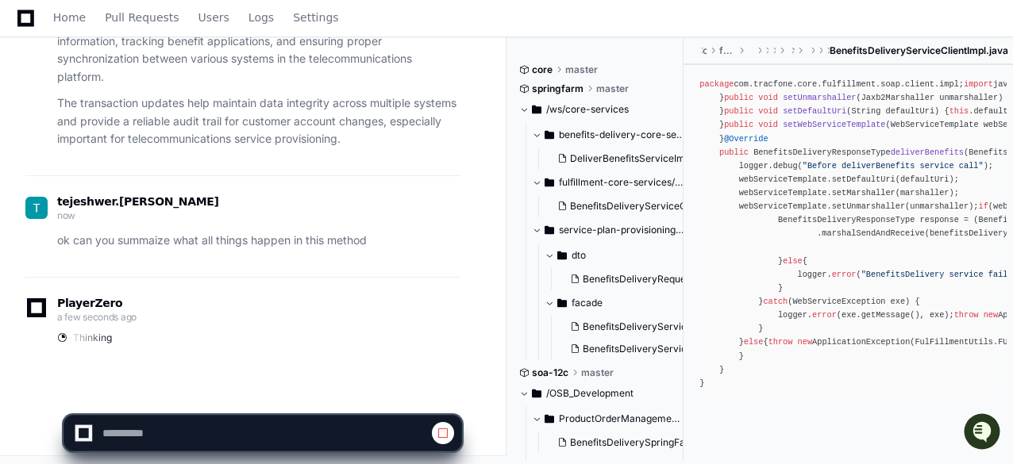
scroll to position [4158, 0]
